Goal: Task Accomplishment & Management: Use online tool/utility

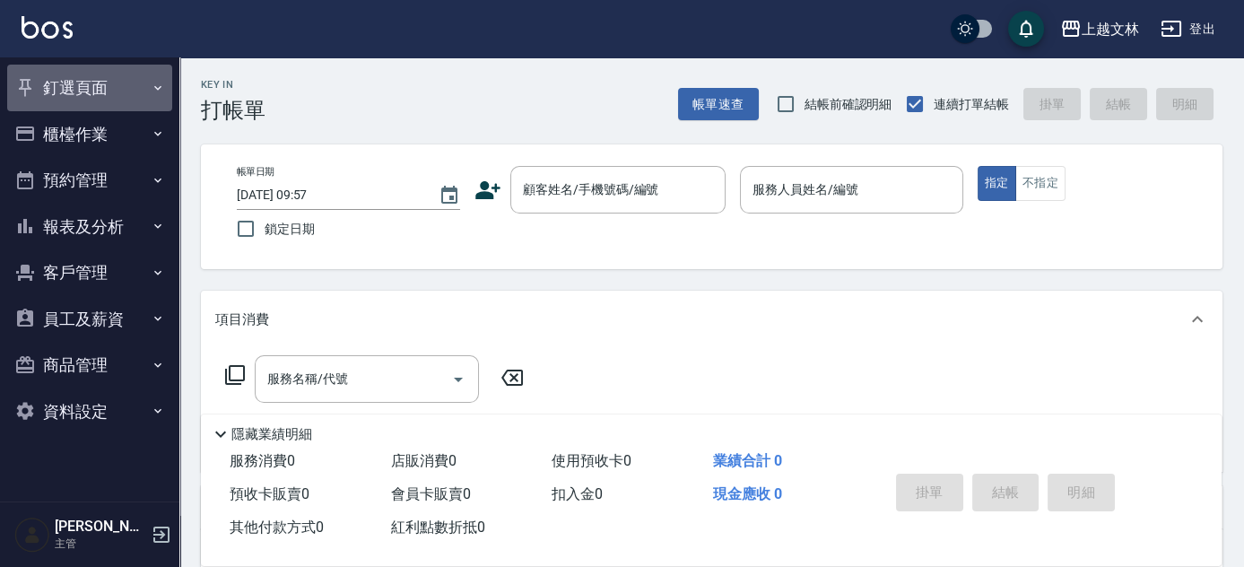
click at [122, 89] on button "釘選頁面" at bounding box center [89, 88] width 165 height 47
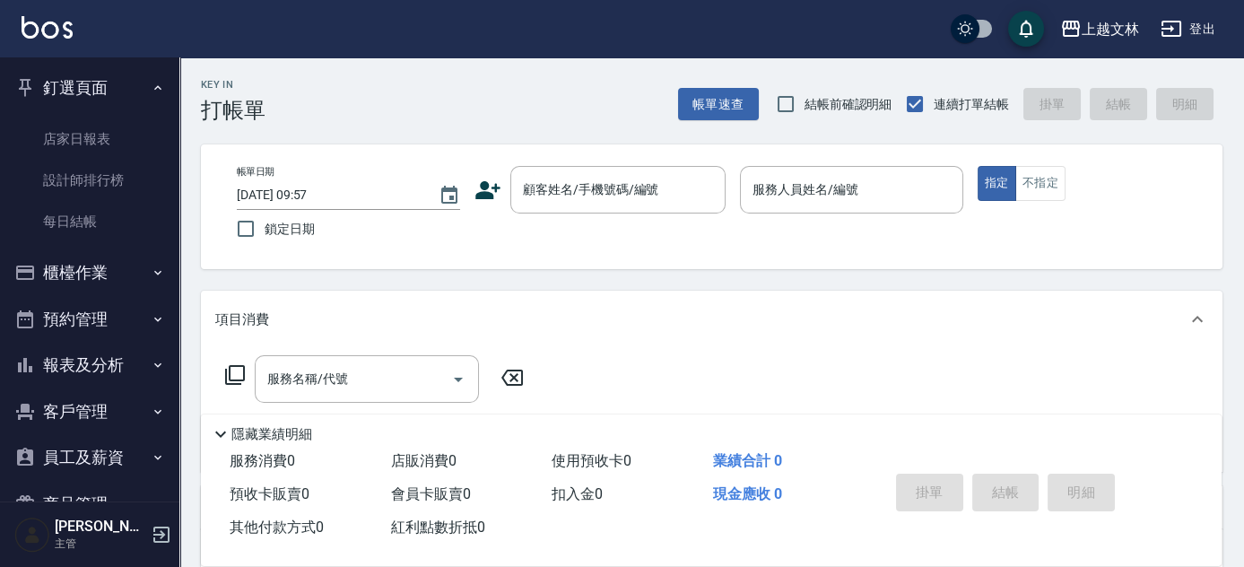
click at [151, 266] on icon "button" at bounding box center [158, 272] width 14 height 14
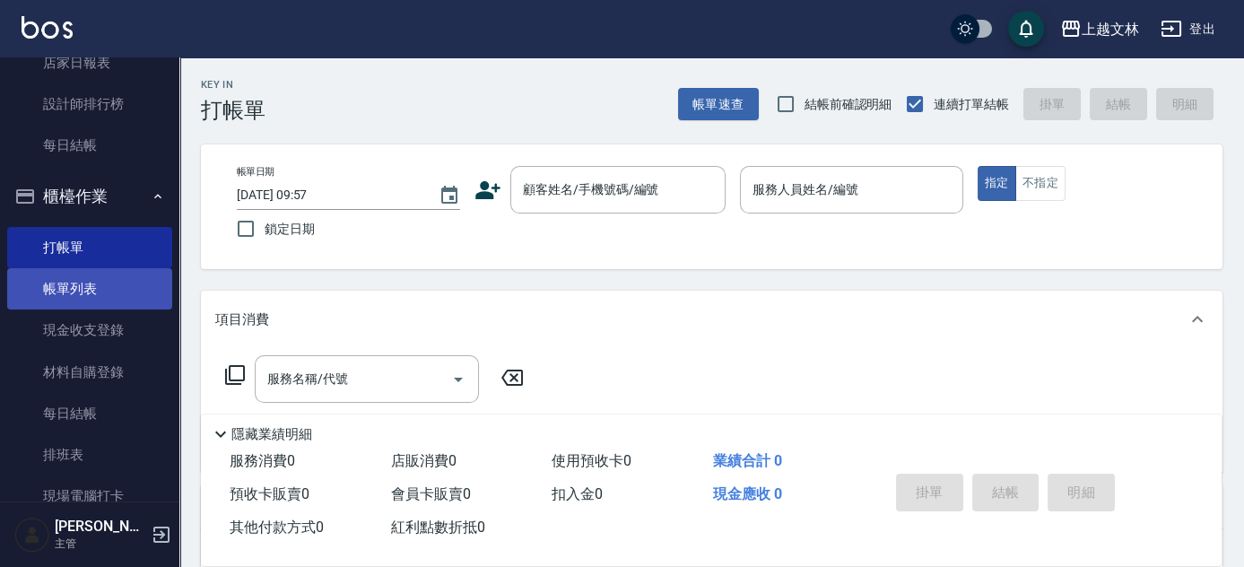
scroll to position [244, 0]
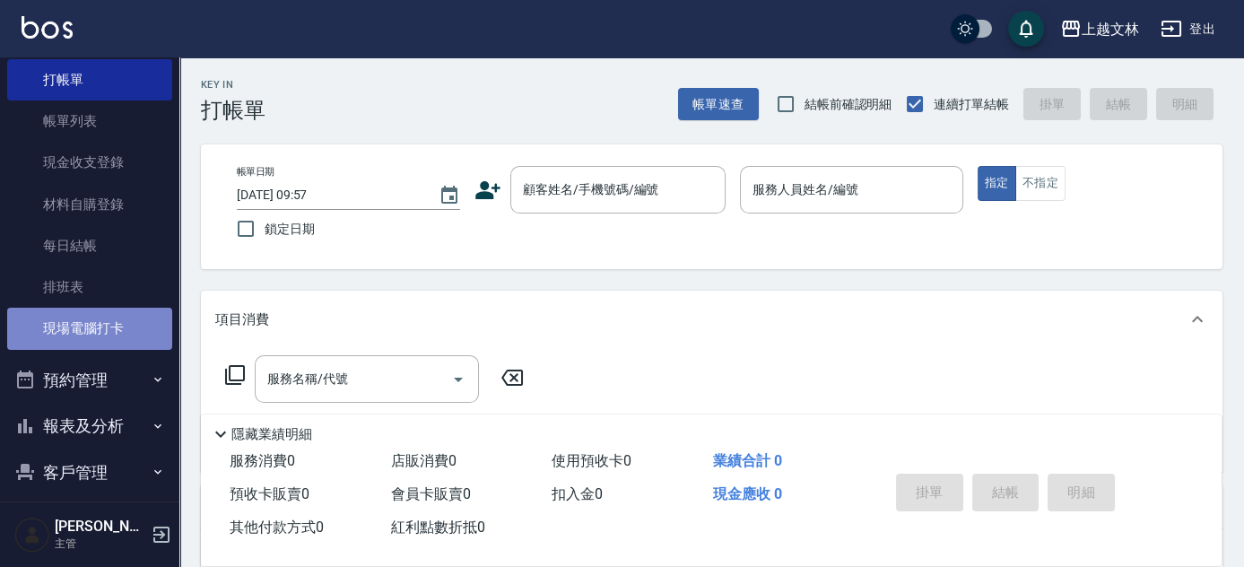
click at [108, 331] on link "現場電腦打卡" at bounding box center [89, 328] width 165 height 41
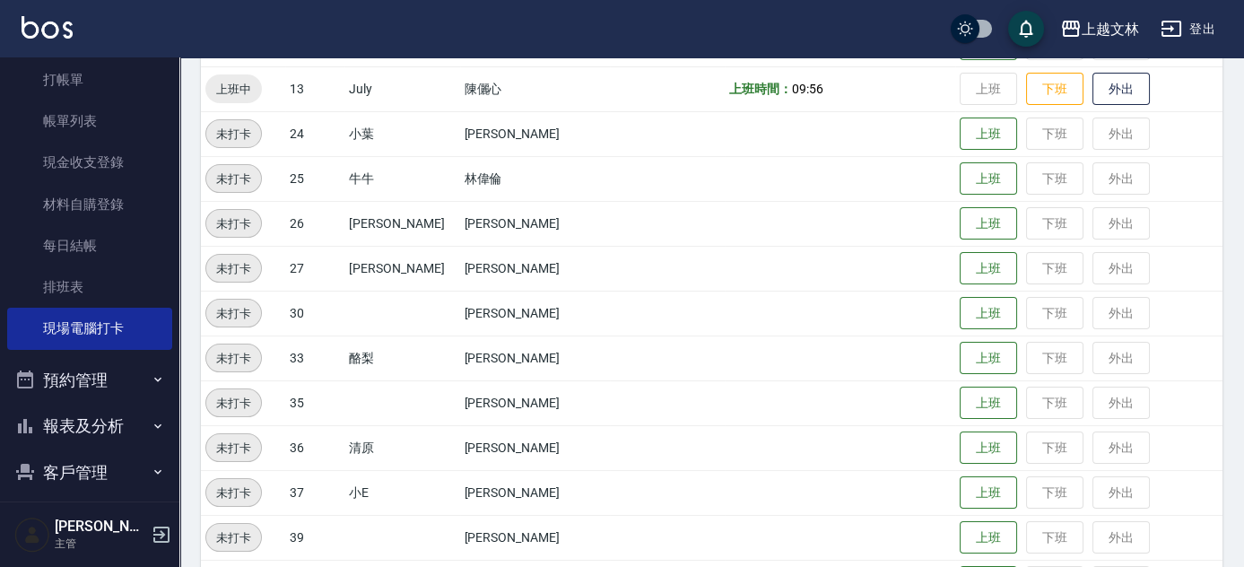
scroll to position [815, 0]
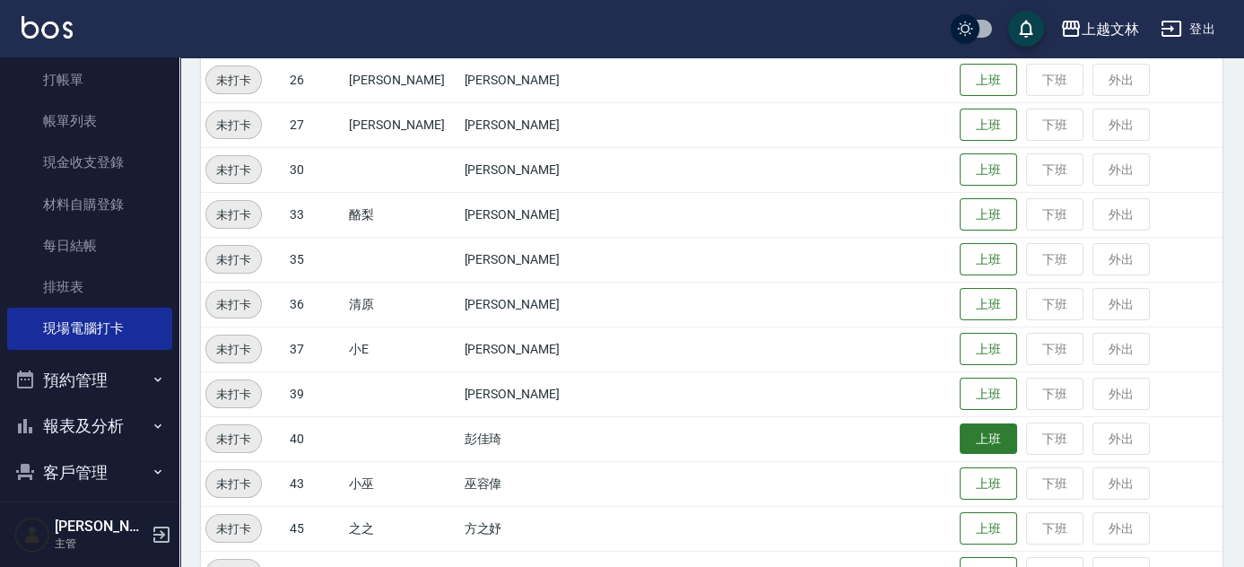
click at [967, 428] on button "上班" at bounding box center [987, 438] width 57 height 31
click at [959, 438] on button "上班" at bounding box center [987, 438] width 57 height 31
click at [971, 431] on button "上班" at bounding box center [987, 438] width 57 height 31
click at [984, 437] on button "上班" at bounding box center [987, 438] width 57 height 31
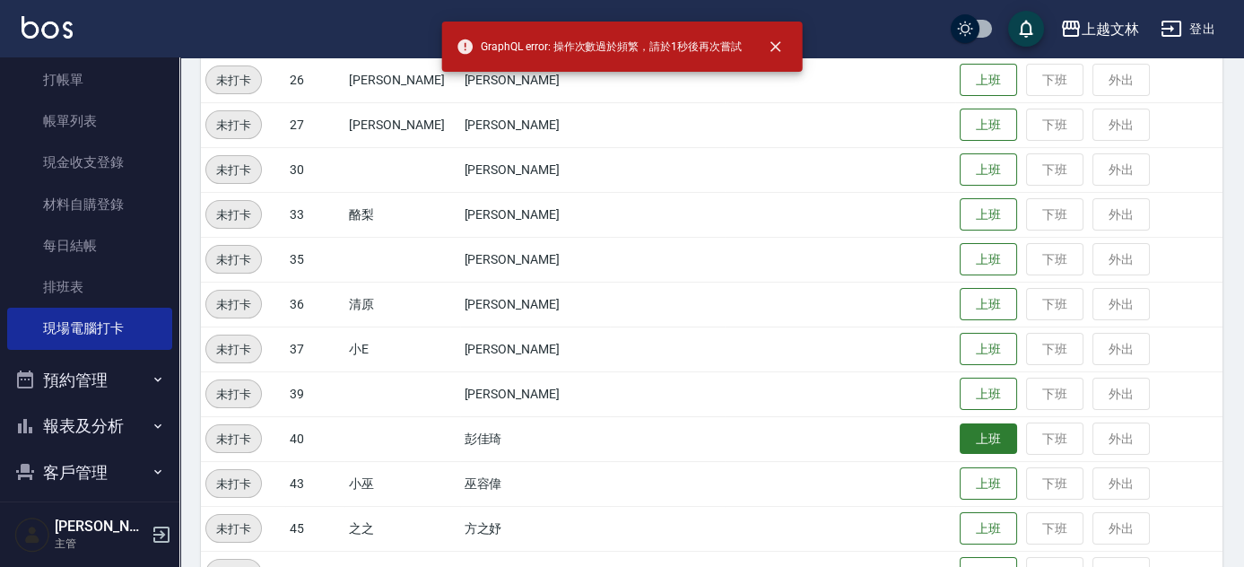
click at [980, 429] on button "上班" at bounding box center [987, 438] width 57 height 31
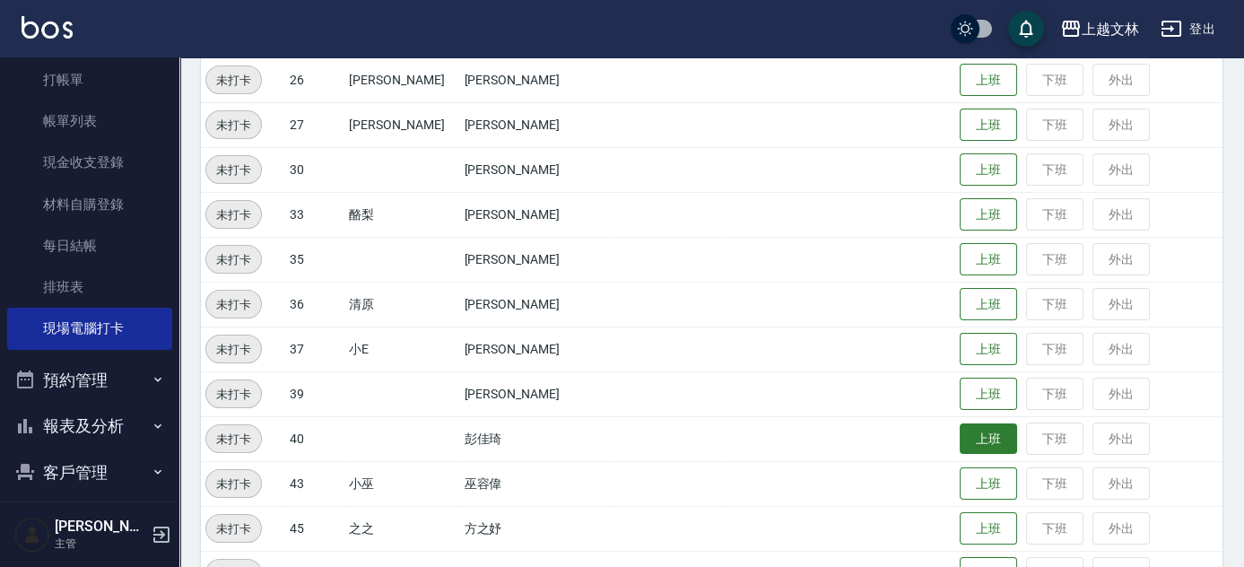
click at [966, 429] on button "上班" at bounding box center [987, 438] width 57 height 31
click at [974, 439] on button "上班" at bounding box center [987, 438] width 57 height 31
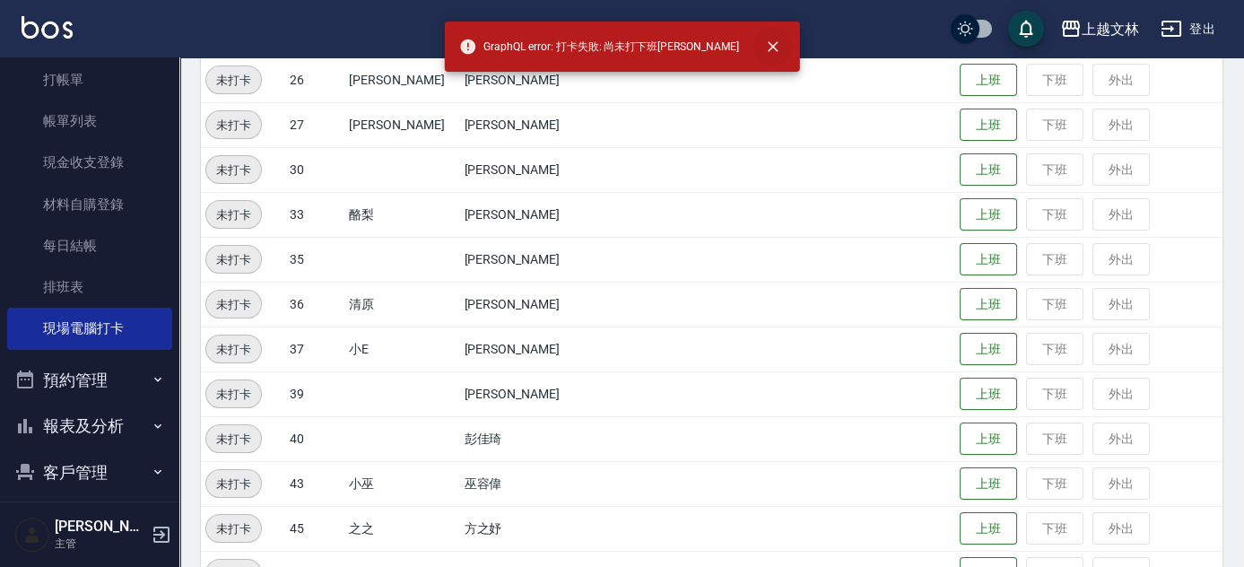
click at [764, 49] on icon "close" at bounding box center [773, 47] width 18 height 18
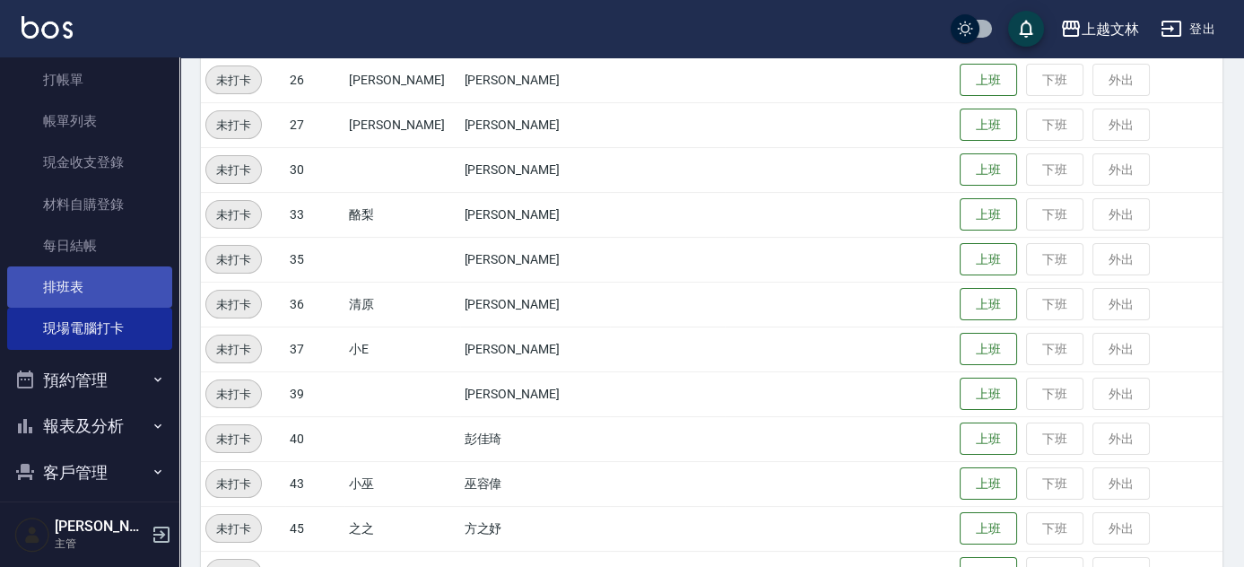
click at [121, 291] on link "排班表" at bounding box center [89, 286] width 165 height 41
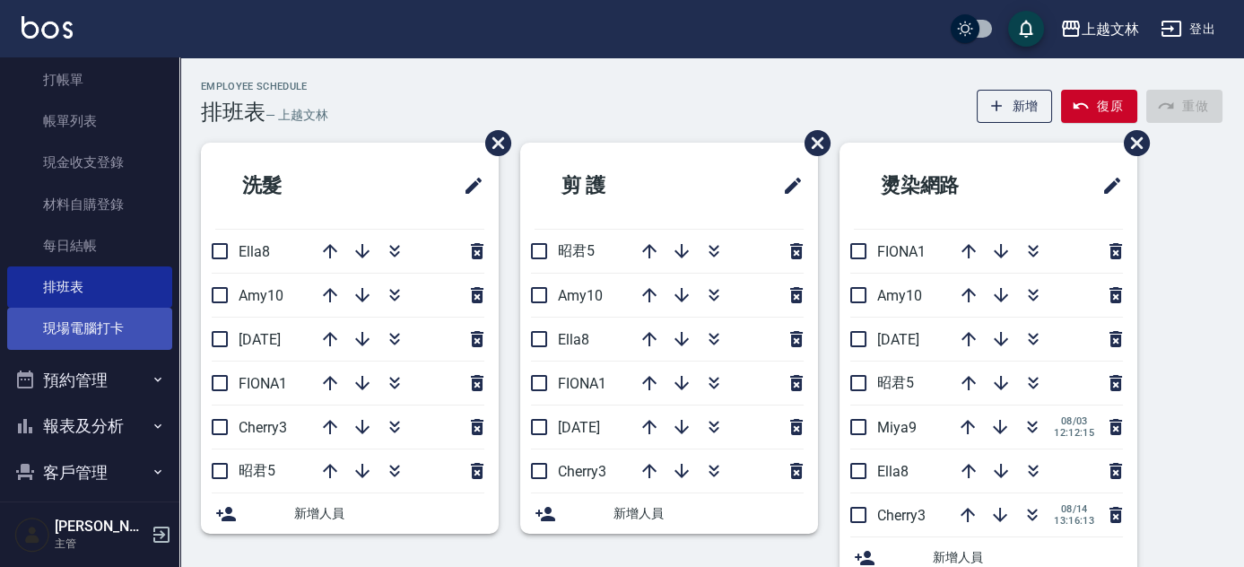
drag, startPoint x: 60, startPoint y: 339, endPoint x: 79, endPoint y: 334, distance: 19.6
click at [61, 338] on link "現場電腦打卡" at bounding box center [89, 328] width 165 height 41
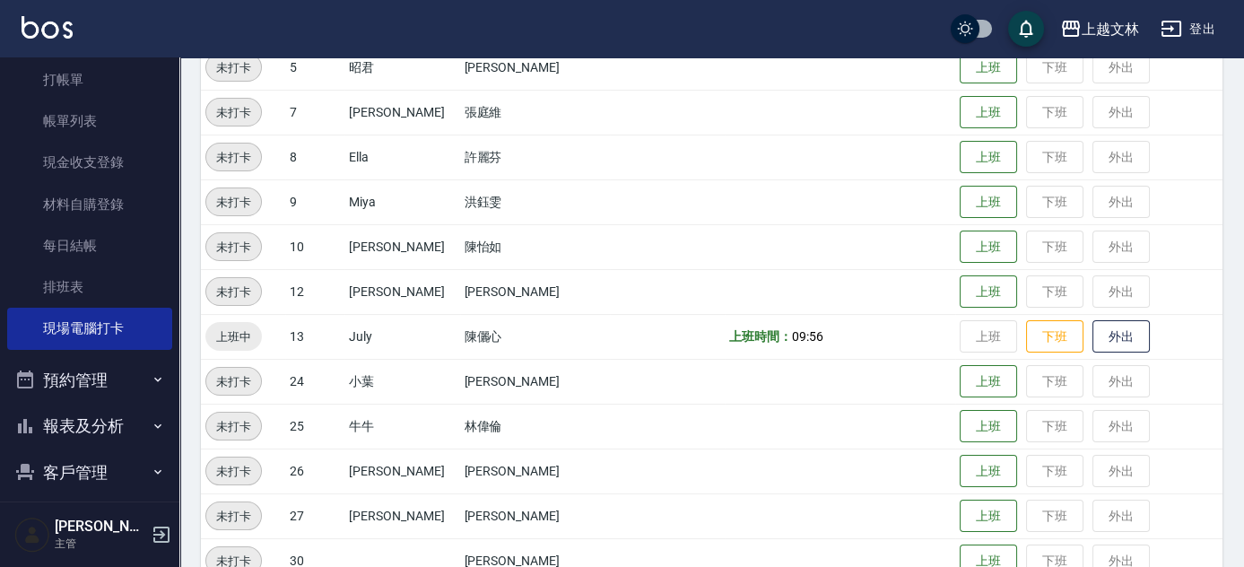
scroll to position [332, 0]
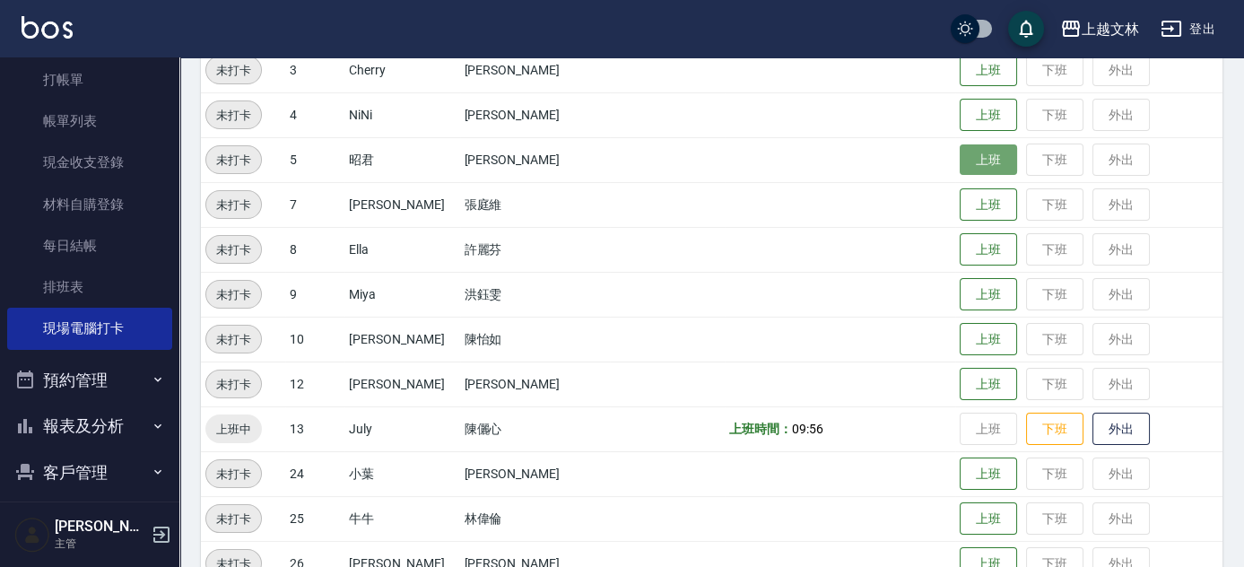
click at [959, 165] on button "上班" at bounding box center [987, 159] width 57 height 31
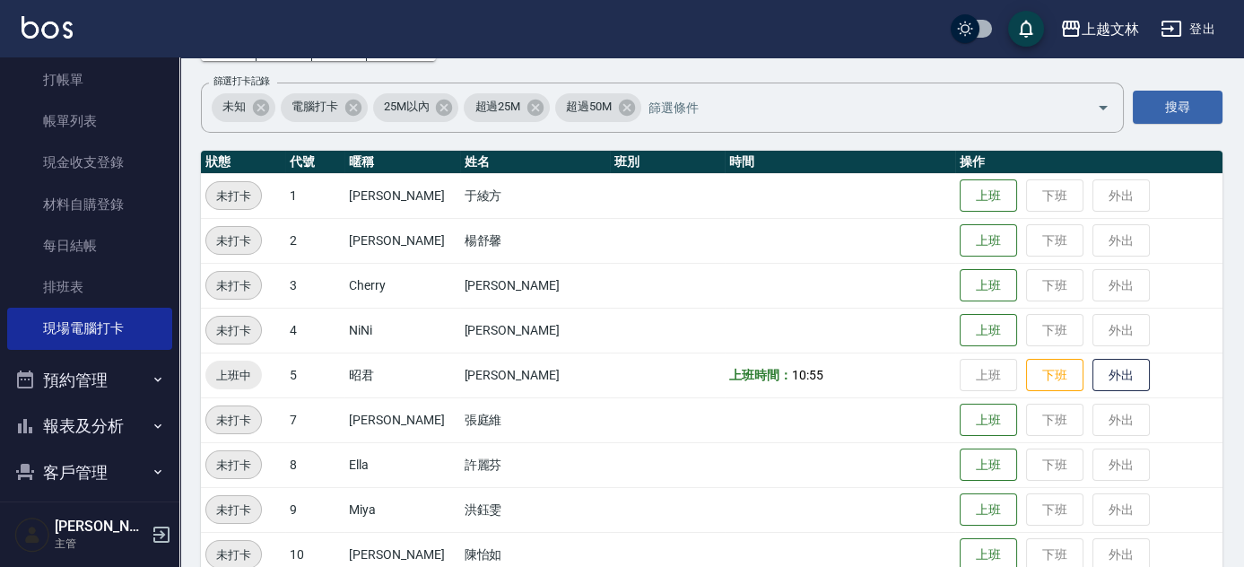
scroll to position [251, 0]
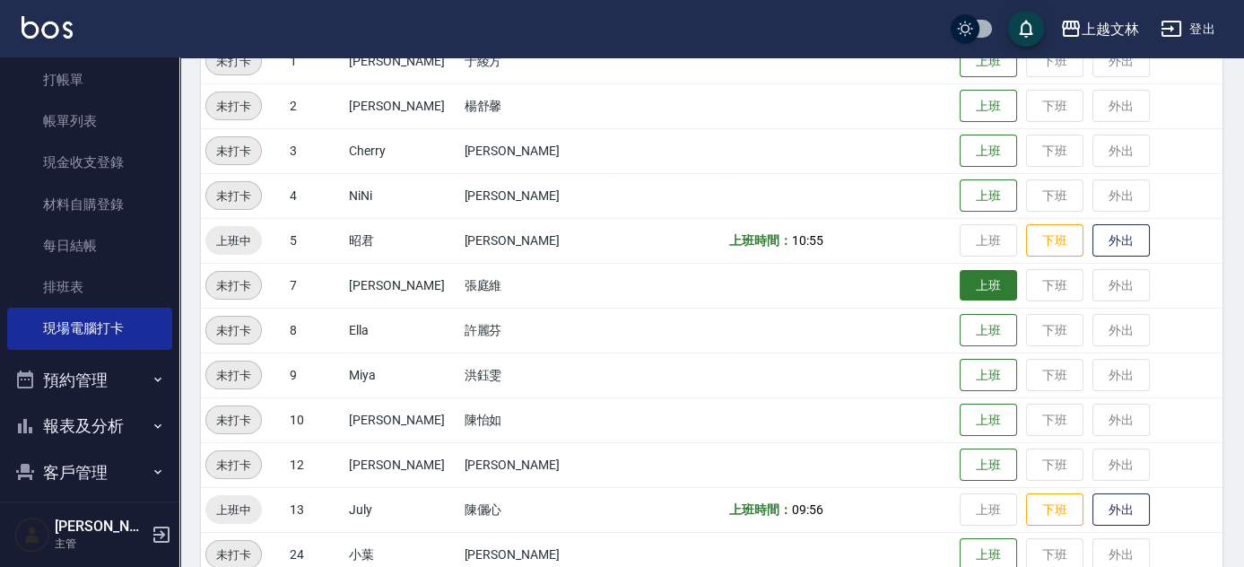
click at [959, 290] on button "上班" at bounding box center [987, 285] width 57 height 31
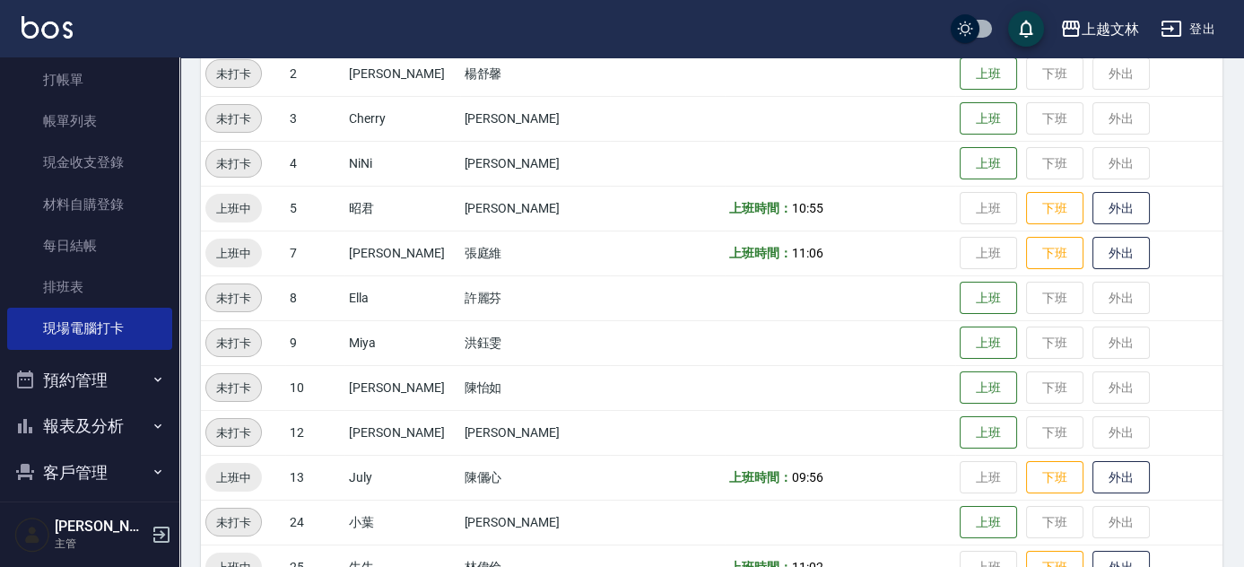
scroll to position [368, 0]
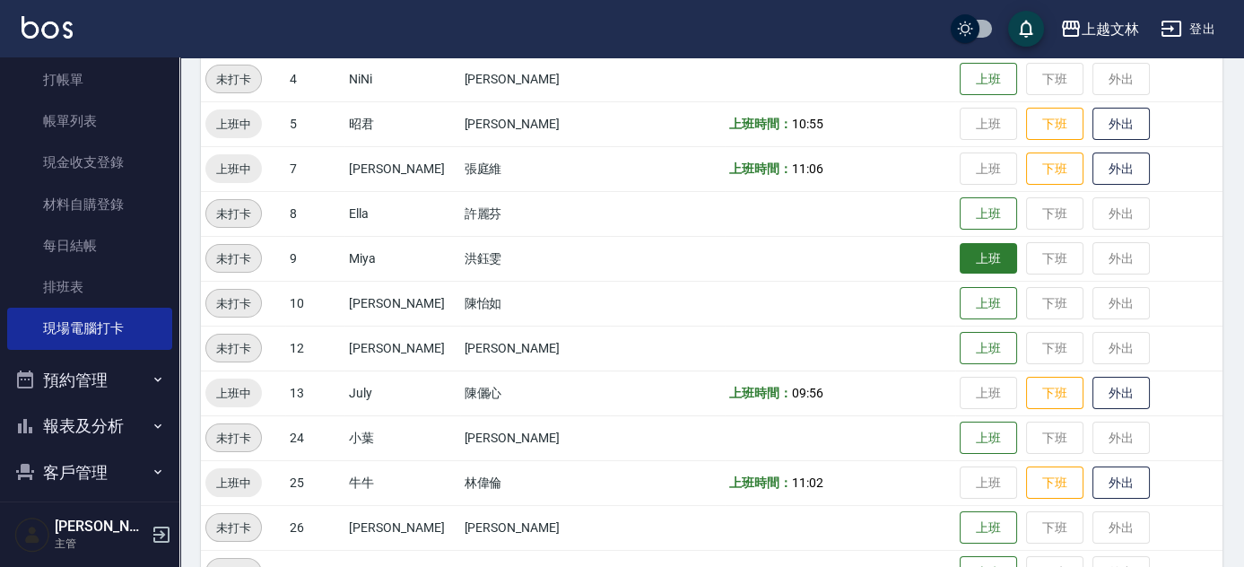
click at [978, 261] on button "上班" at bounding box center [987, 258] width 57 height 31
